Goal: Information Seeking & Learning: Learn about a topic

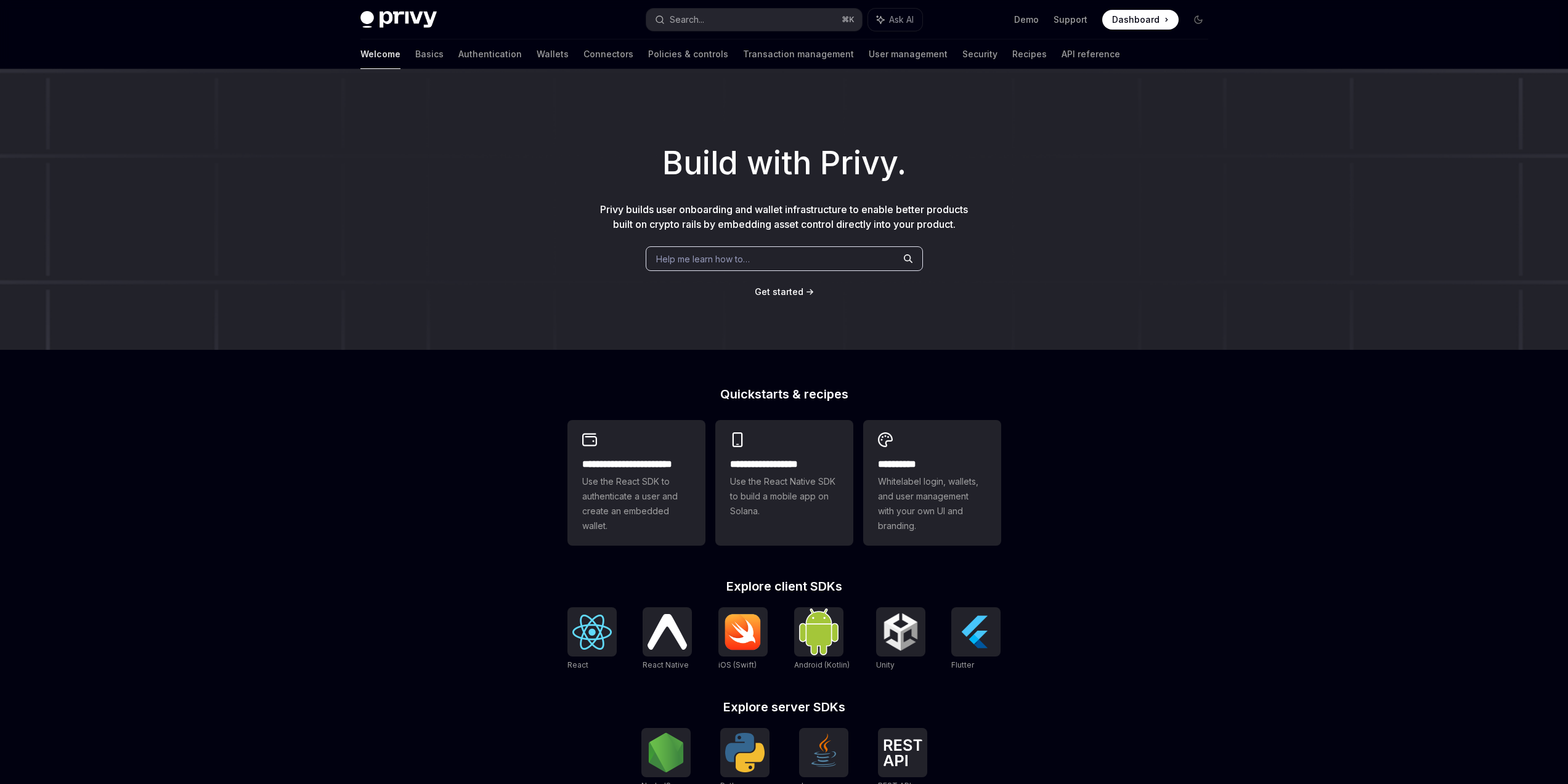
scroll to position [195, 0]
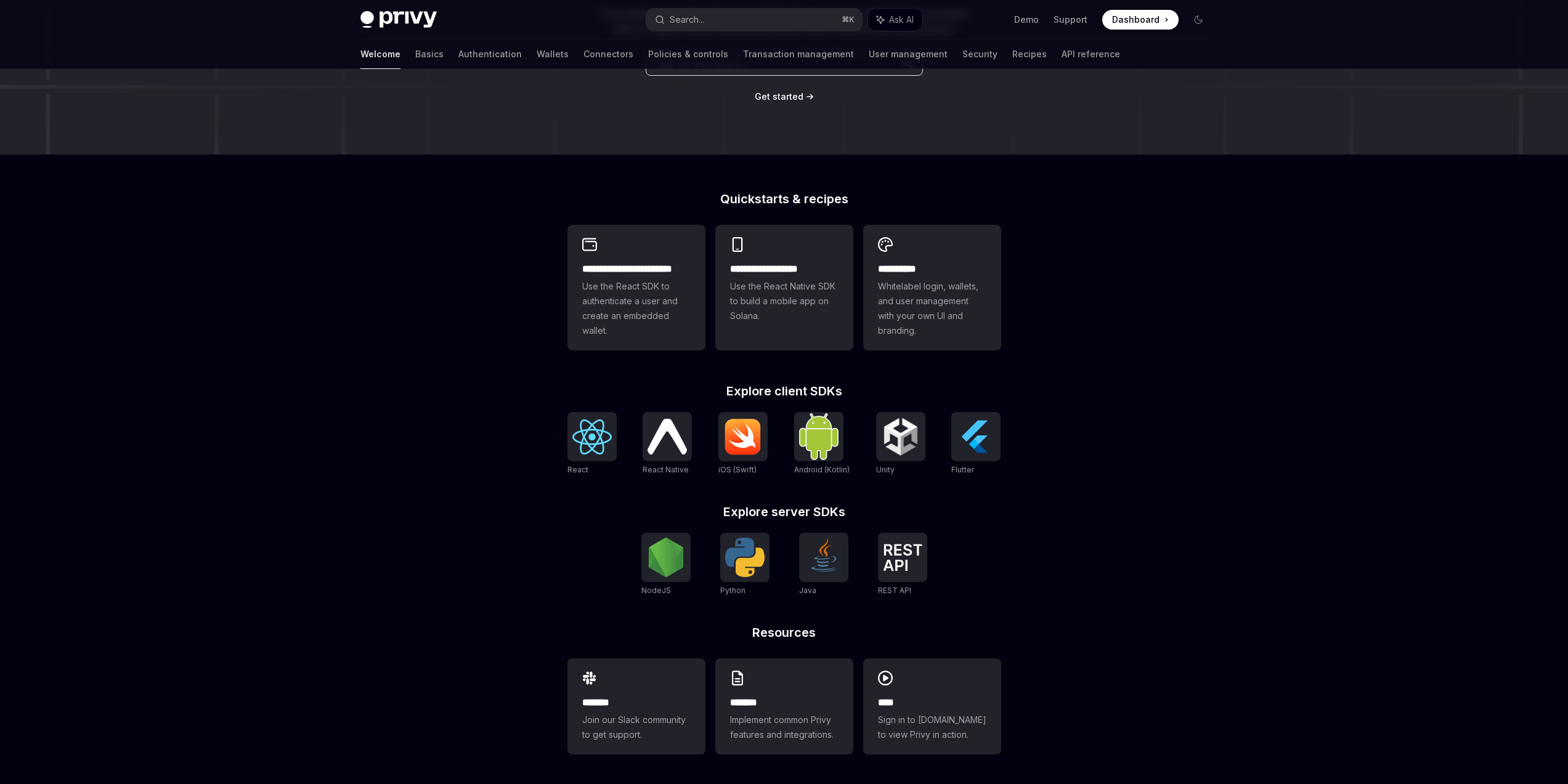
click at [364, 597] on div "**********" at bounding box center [784, 329] width 1568 height 910
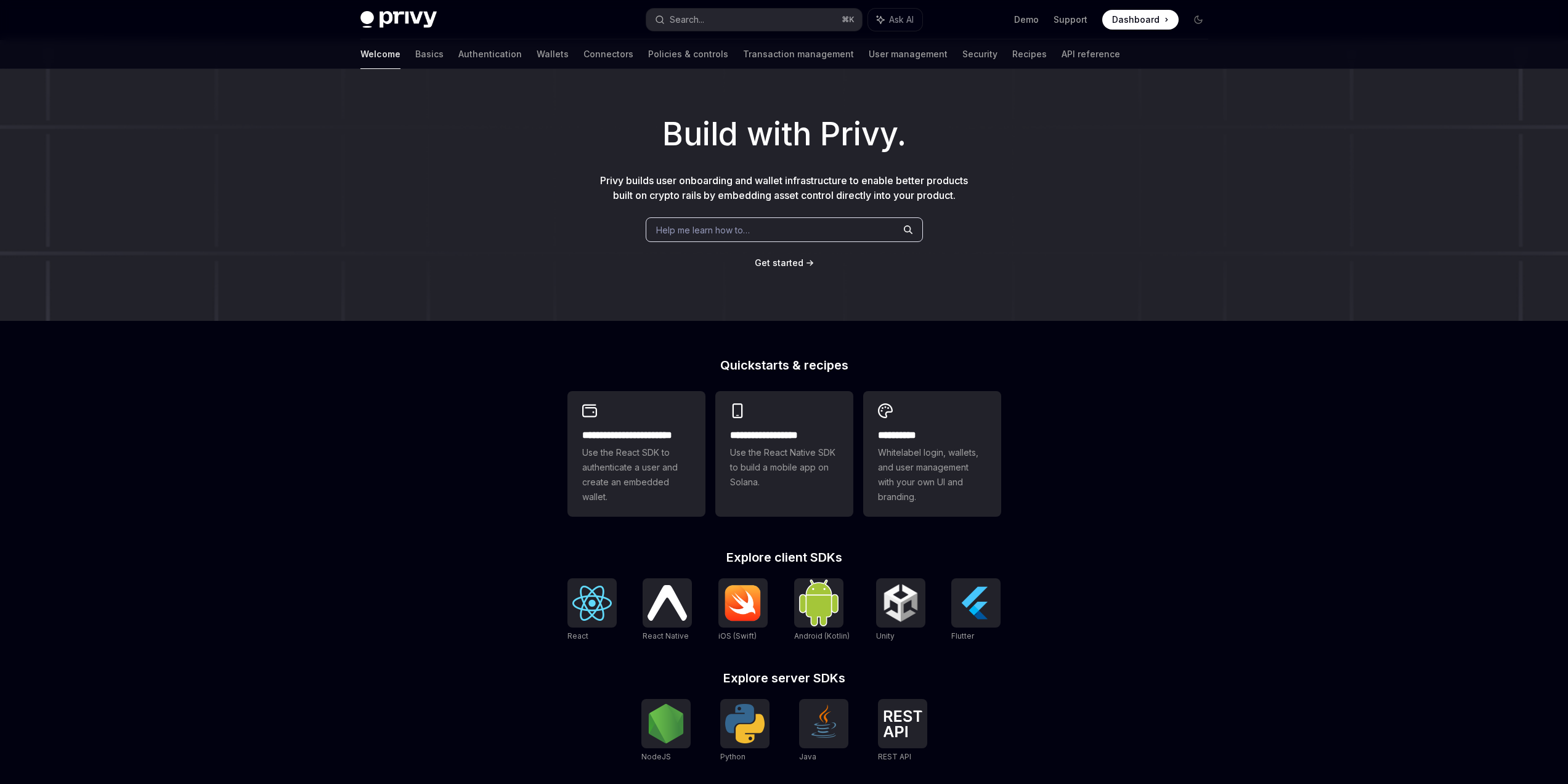
scroll to position [0, 0]
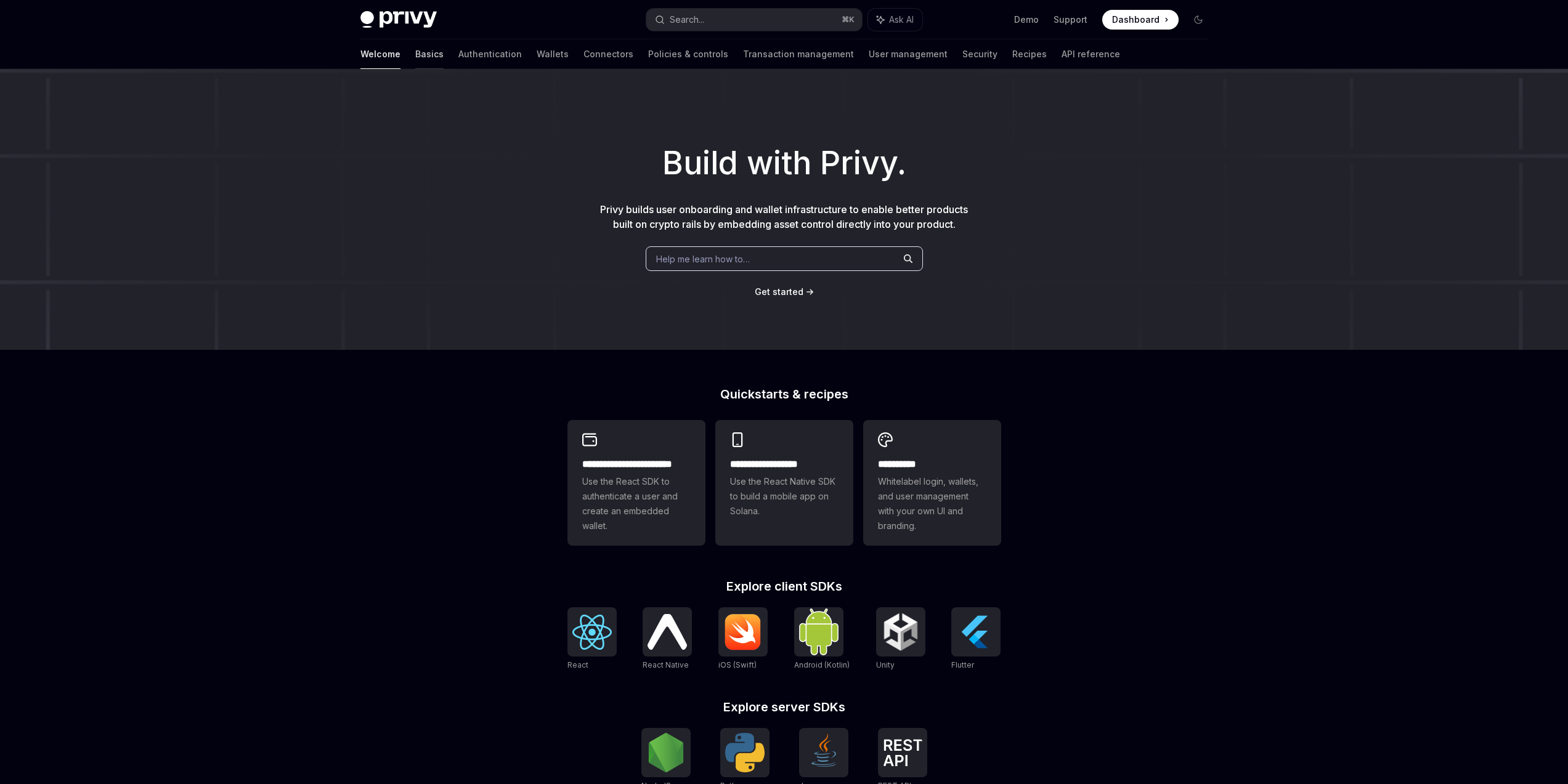
click at [416, 53] on link "Basics" at bounding box center [430, 54] width 28 height 29
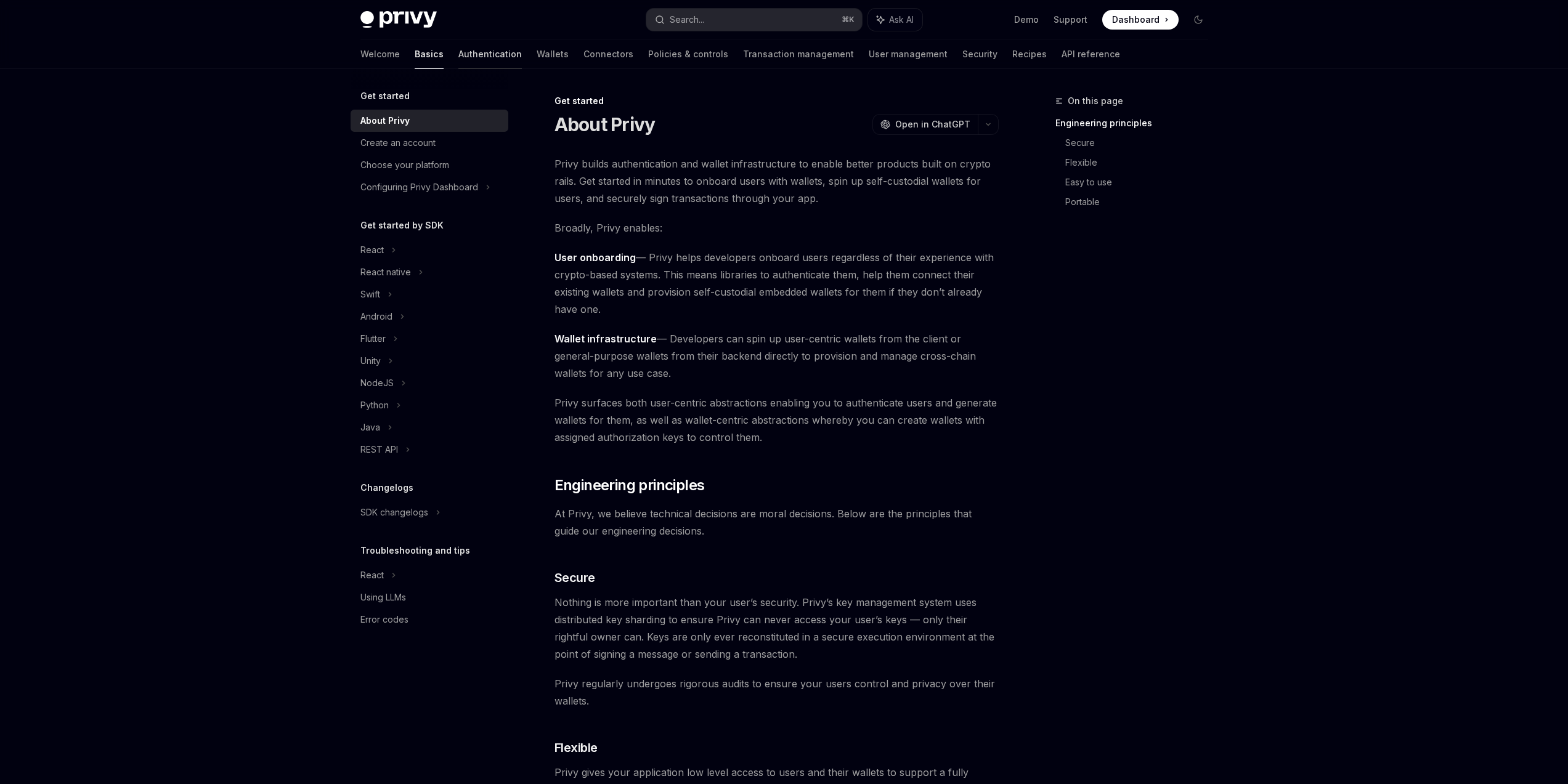
click at [458, 51] on link "Authentication" at bounding box center [490, 54] width 63 height 29
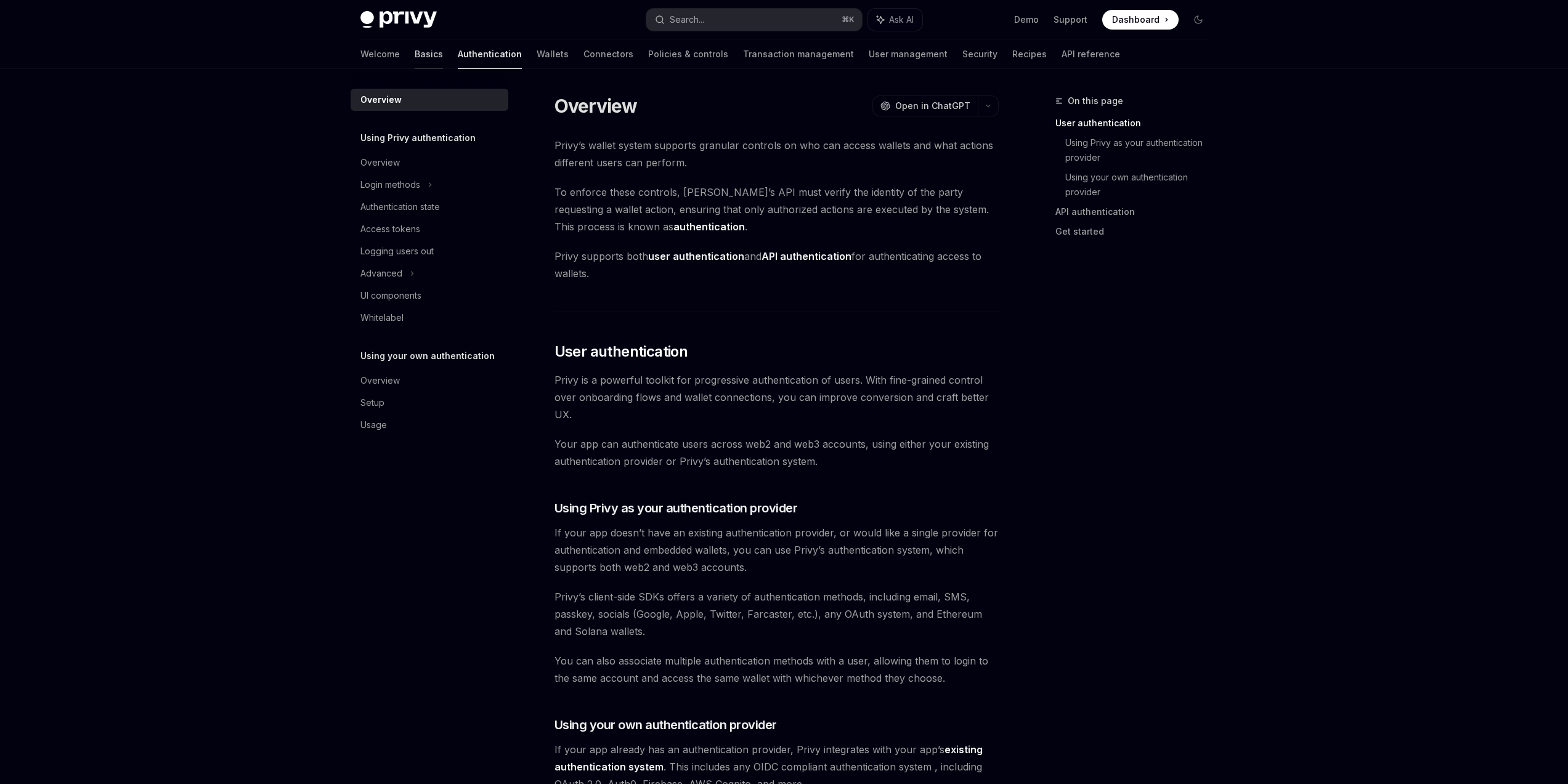
click at [415, 53] on link "Basics" at bounding box center [429, 54] width 28 height 29
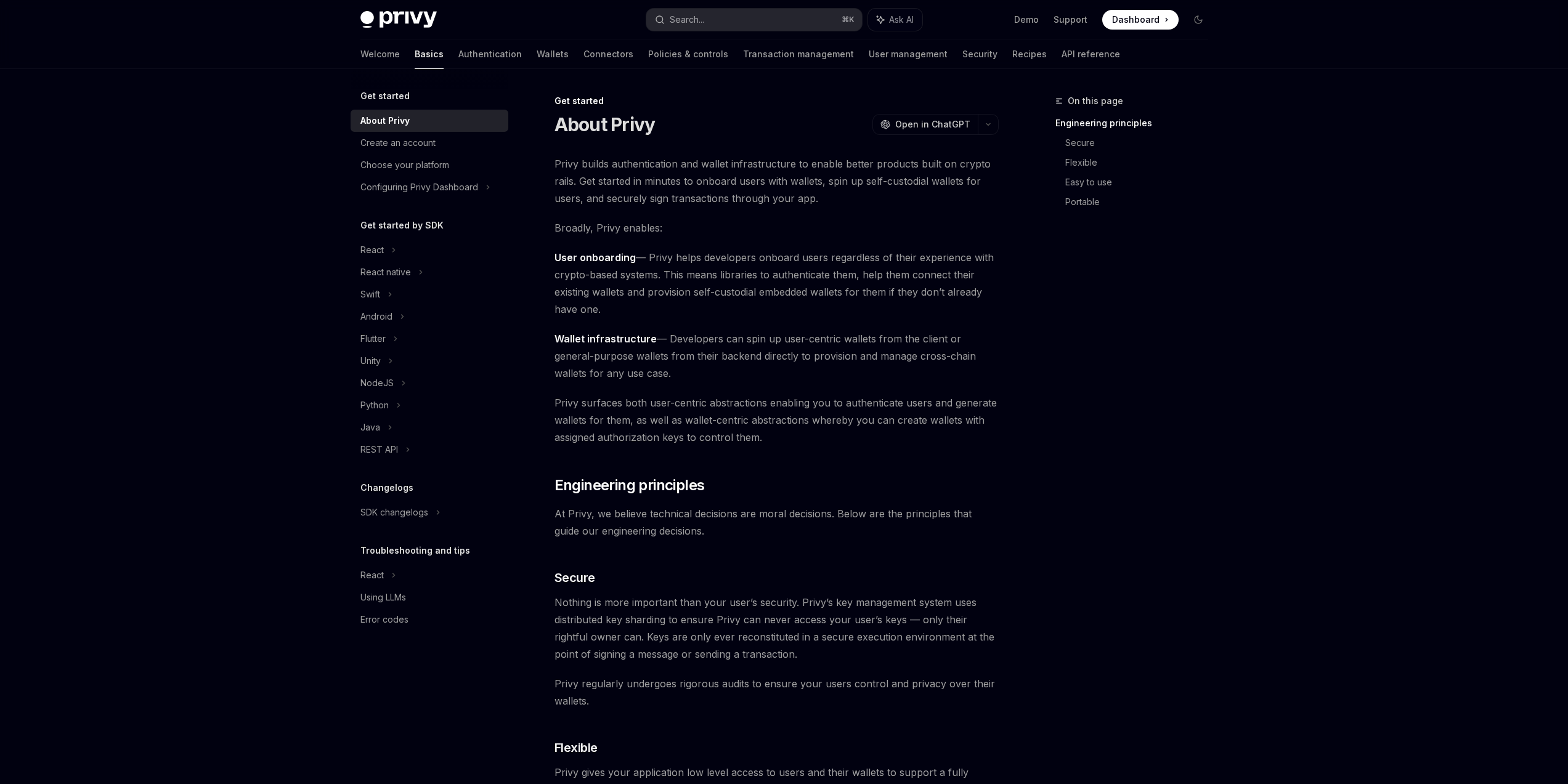
click at [406, 13] on img at bounding box center [398, 20] width 77 height 17
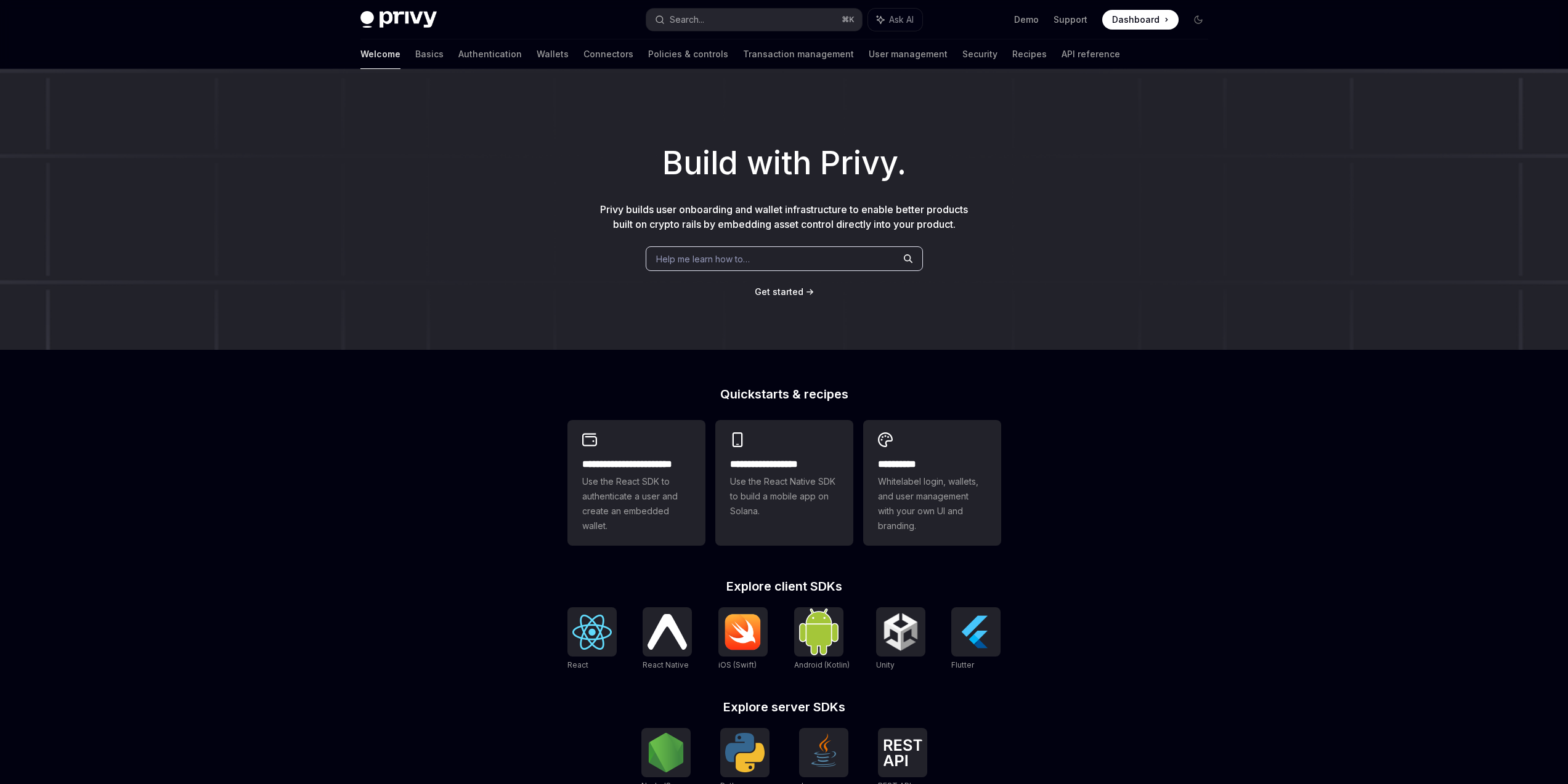
scroll to position [195, 0]
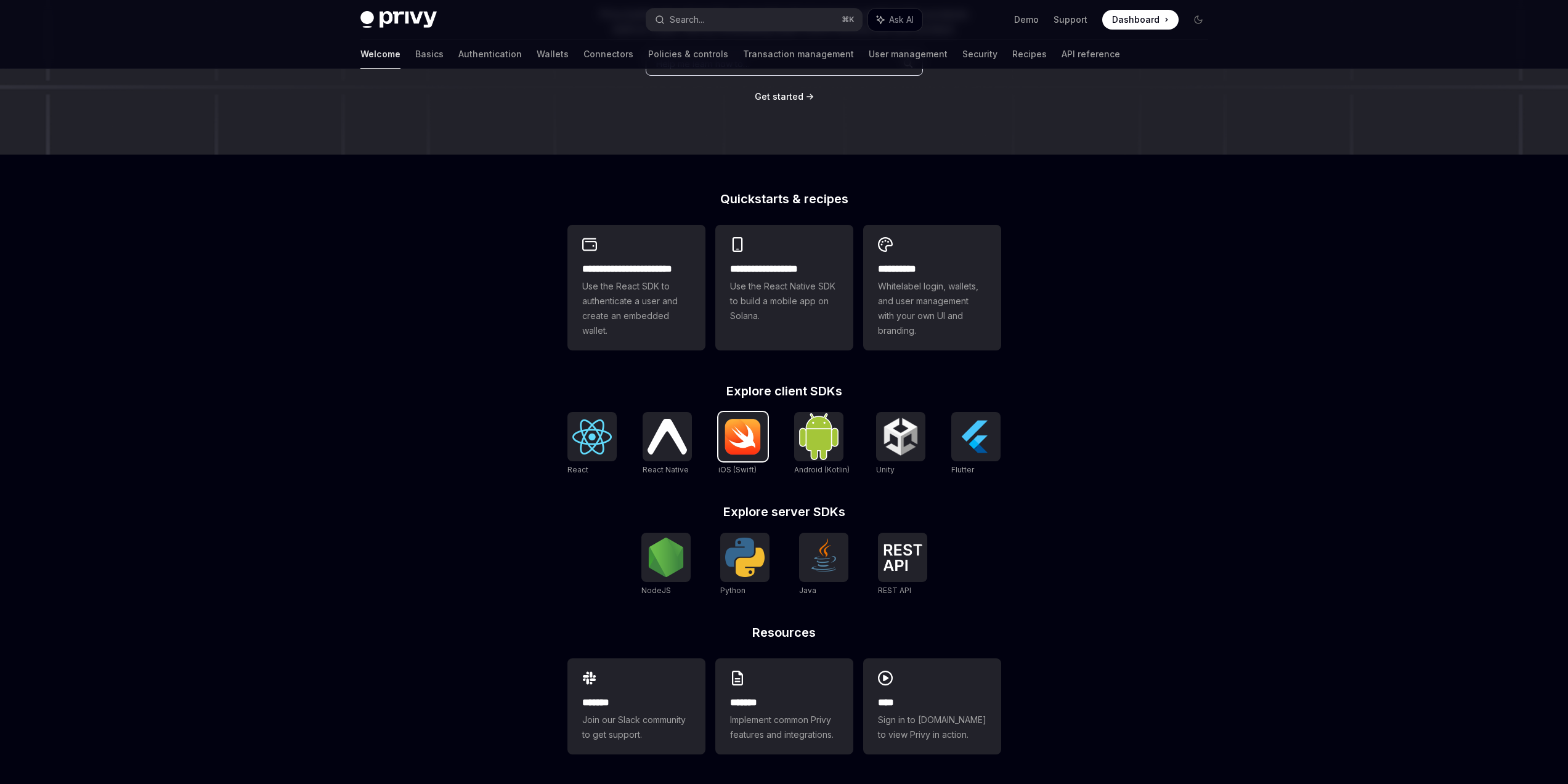
click at [732, 435] on img at bounding box center [742, 436] width 39 height 37
type textarea "*"
click at [1185, 505] on div "**********" at bounding box center [784, 329] width 1568 height 910
click at [662, 429] on img at bounding box center [667, 436] width 39 height 35
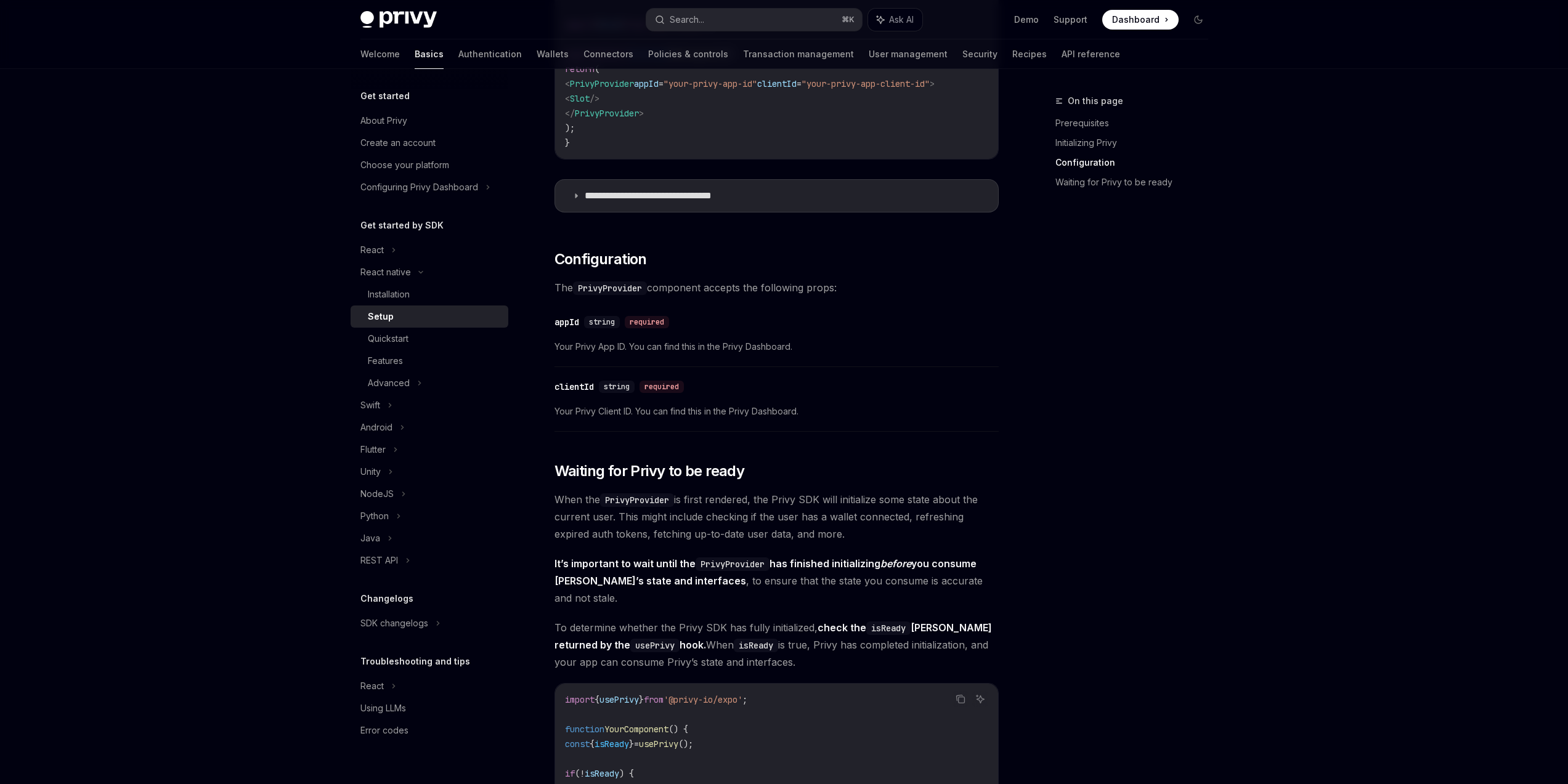
scroll to position [903, 0]
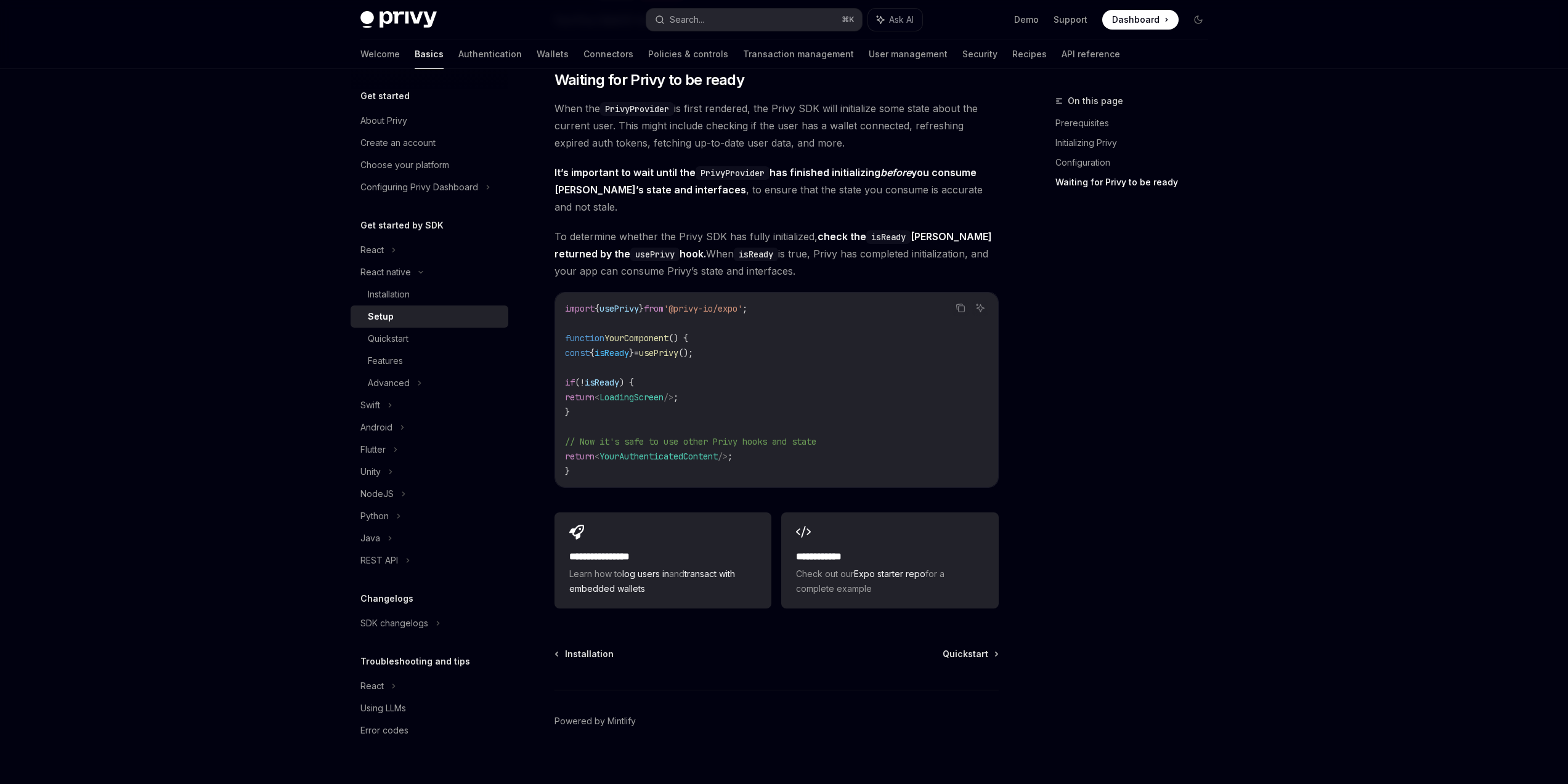
click at [1215, 396] on div "On this page Prerequisites Initializing Privy Configuration Waiting for Privy t…" at bounding box center [1124, 438] width 187 height 690
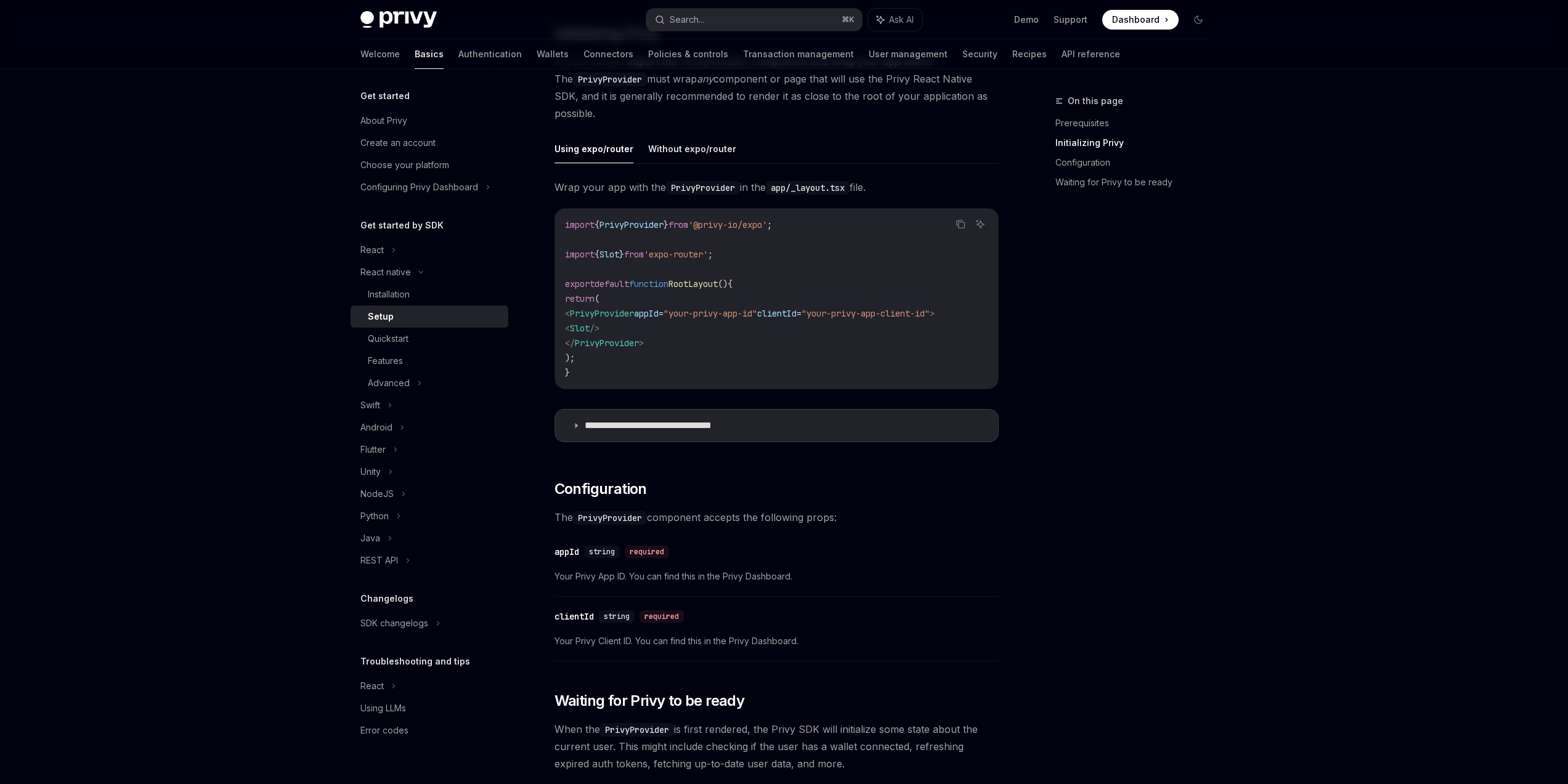
scroll to position [59, 0]
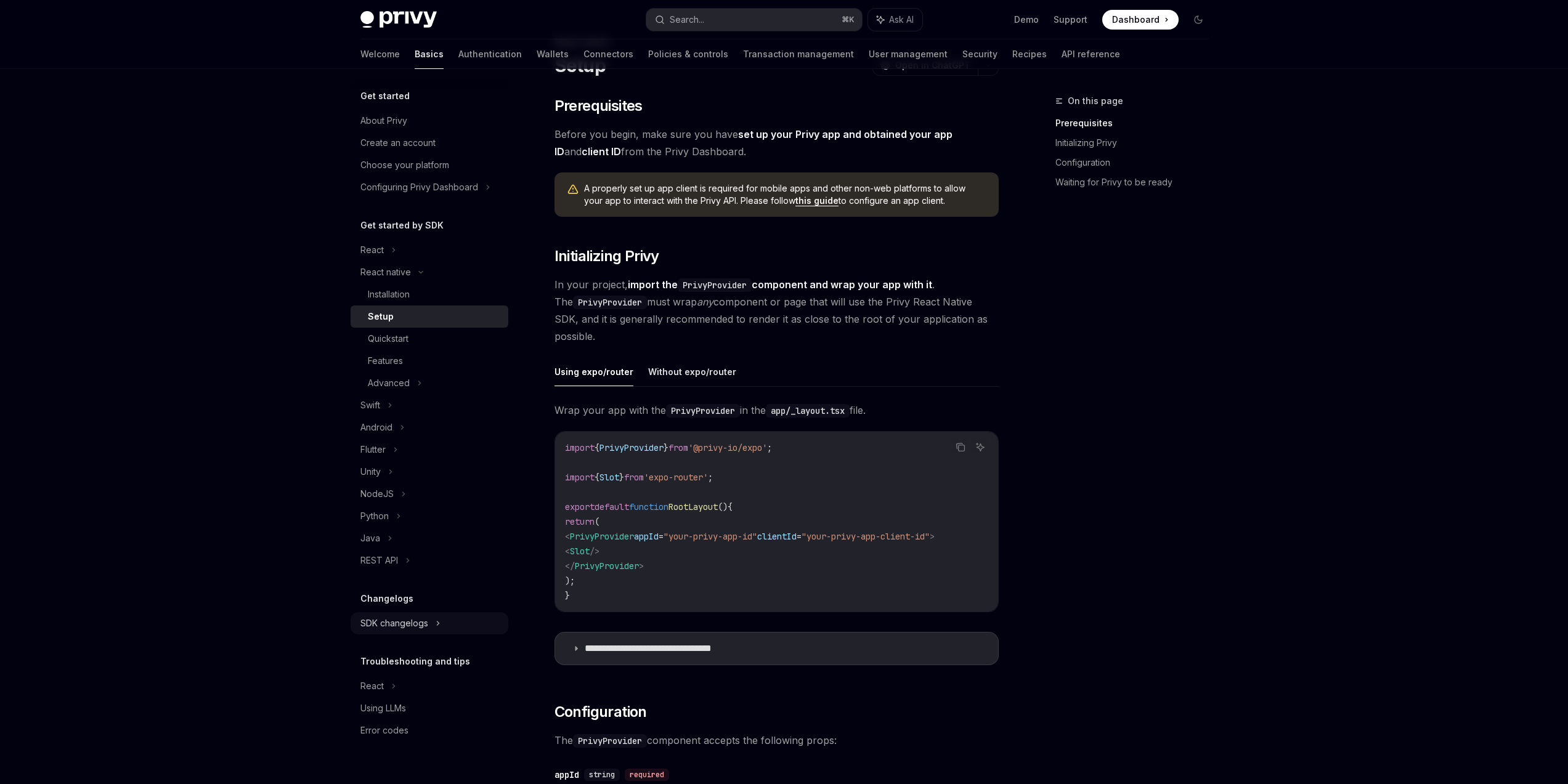
click at [383, 257] on div "SDK changelogs" at bounding box center [371, 250] width 23 height 15
type textarea "*"
